Goal: Task Accomplishment & Management: Manage account settings

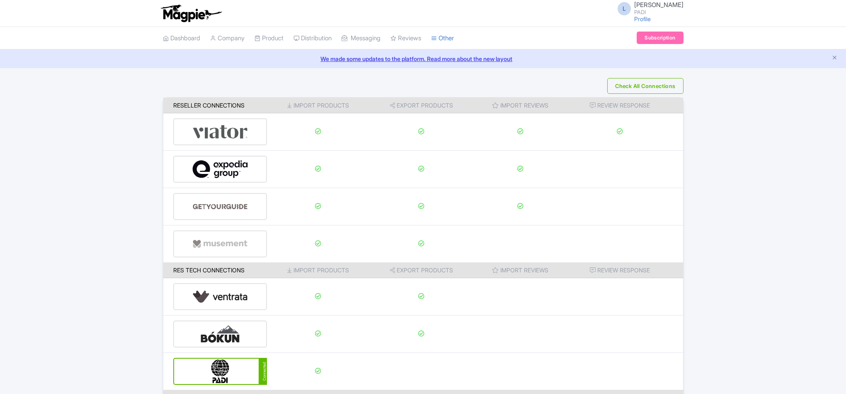
scroll to position [87, 0]
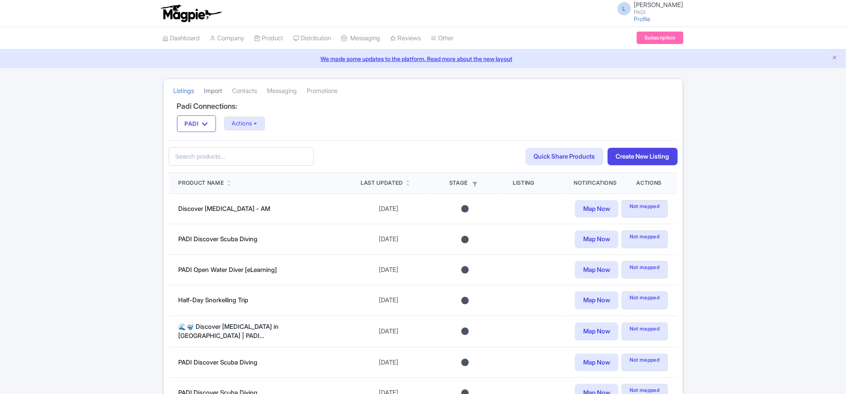
click at [211, 95] on link "Import" at bounding box center [213, 91] width 18 height 23
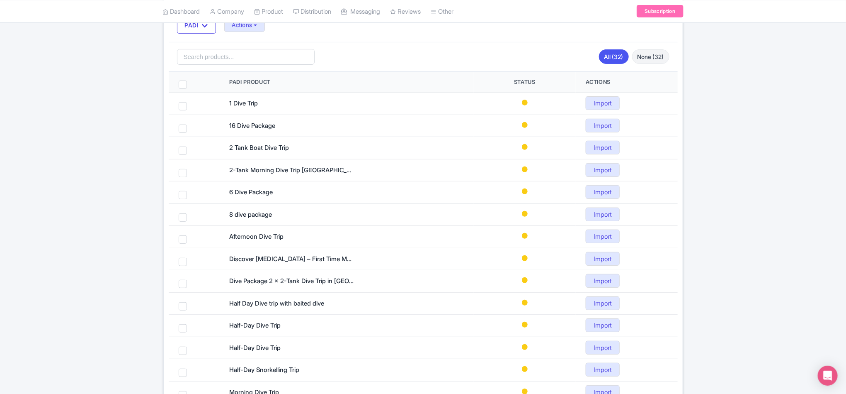
scroll to position [124, 0]
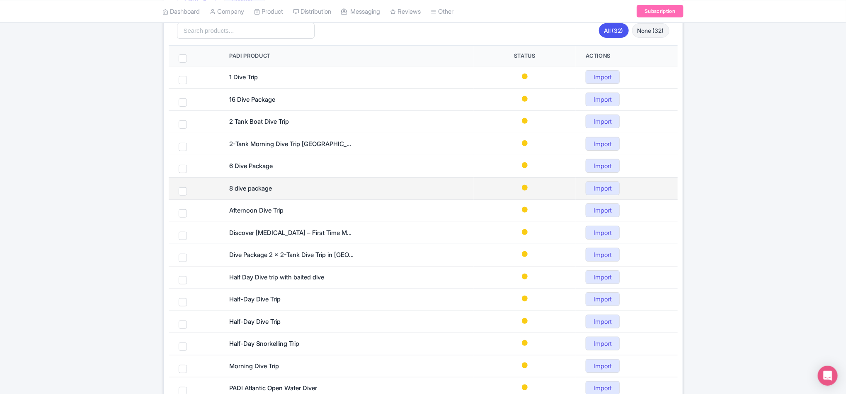
click at [249, 191] on div "8 dive package" at bounding box center [291, 189] width 124 height 10
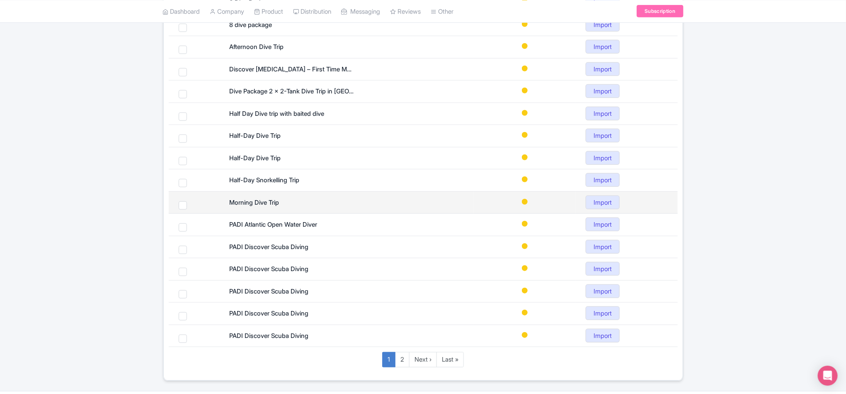
scroll to position [317, 0]
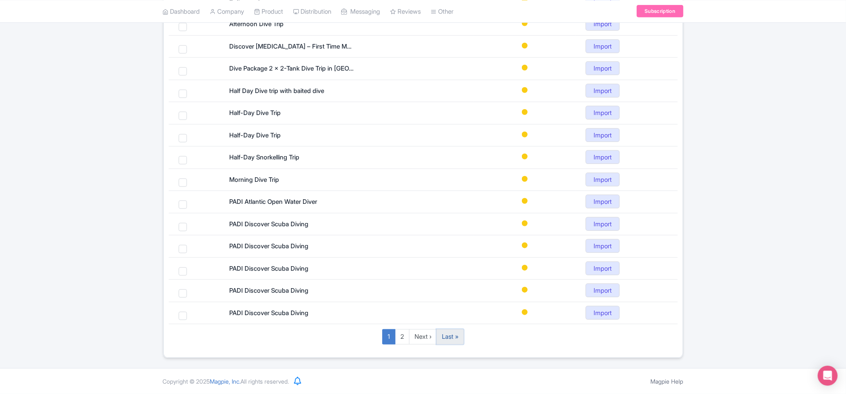
click at [448, 341] on link "Last »" at bounding box center [450, 336] width 27 height 15
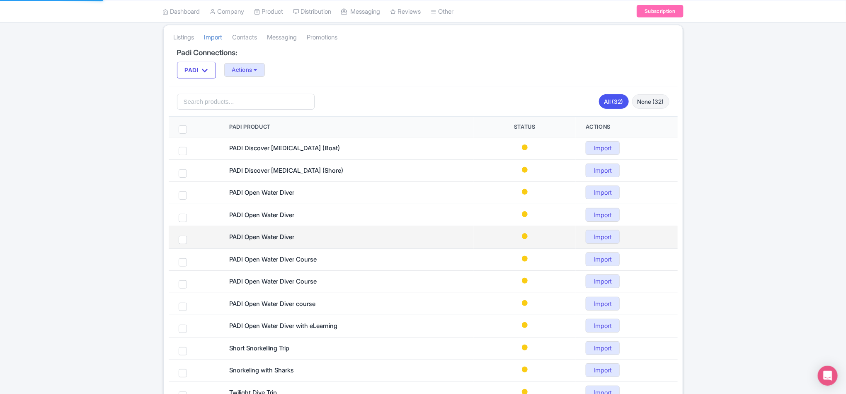
scroll to position [138, 0]
